Goal: Obtain resource: Download file/media

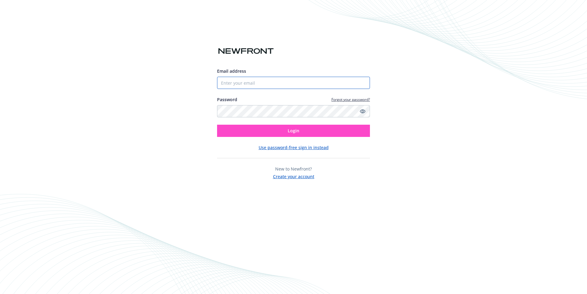
type input "[EMAIL_ADDRESS][DOMAIN_NAME]"
click at [294, 130] on span "Login" at bounding box center [294, 131] width 12 height 6
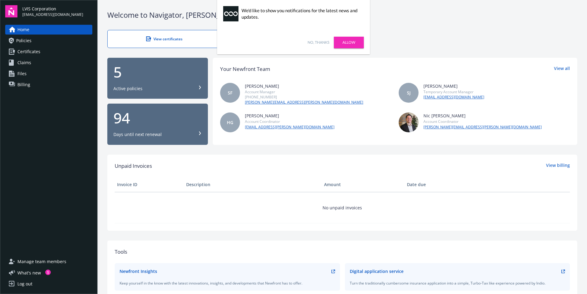
click at [354, 43] on link "Allow" at bounding box center [349, 43] width 30 height 12
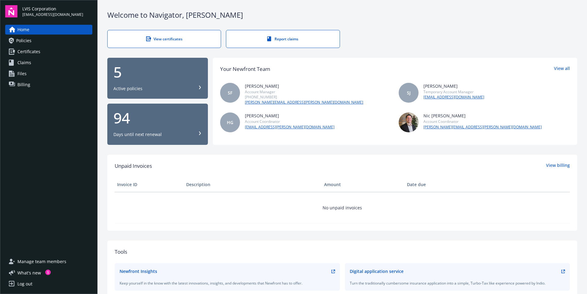
click at [162, 37] on div "View certificates" at bounding box center [164, 38] width 89 height 5
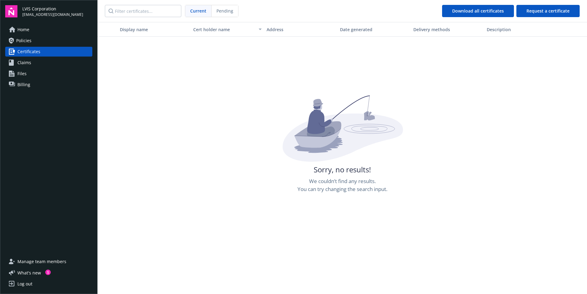
click at [30, 14] on span "[EMAIL_ADDRESS][DOMAIN_NAME]" at bounding box center [52, 15] width 61 height 6
click at [23, 29] on span "Home" at bounding box center [23, 30] width 12 height 10
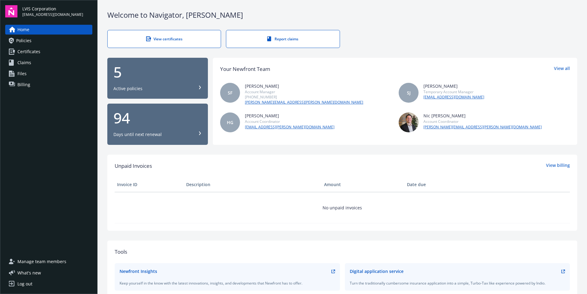
click at [134, 86] on div "Active policies" at bounding box center [128, 89] width 29 height 6
click at [29, 40] on span "Policies" at bounding box center [23, 41] width 15 height 10
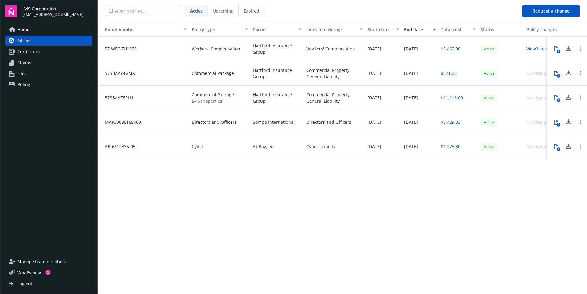
click at [302, 193] on div "Policy number Policy type Carrier Lines of coverage Start date End date Total c…" at bounding box center [343, 157] width 490 height 271
click at [558, 99] on div "1" at bounding box center [559, 101] width 4 height 4
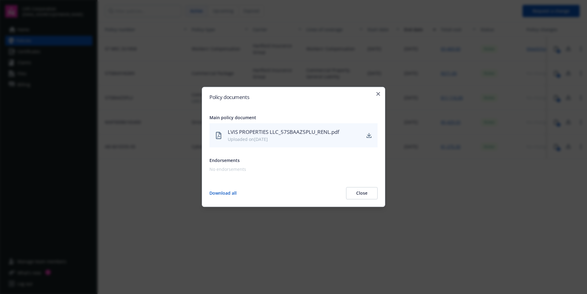
click at [309, 136] on div "LVIS PROPERTIES LLC_57SBAAZ5PLU_RENL.pdf" at bounding box center [294, 132] width 133 height 8
click at [370, 135] on icon "download" at bounding box center [369, 135] width 5 height 5
click at [380, 93] on icon "button" at bounding box center [379, 94] width 4 height 4
